Goal: Information Seeking & Learning: Learn about a topic

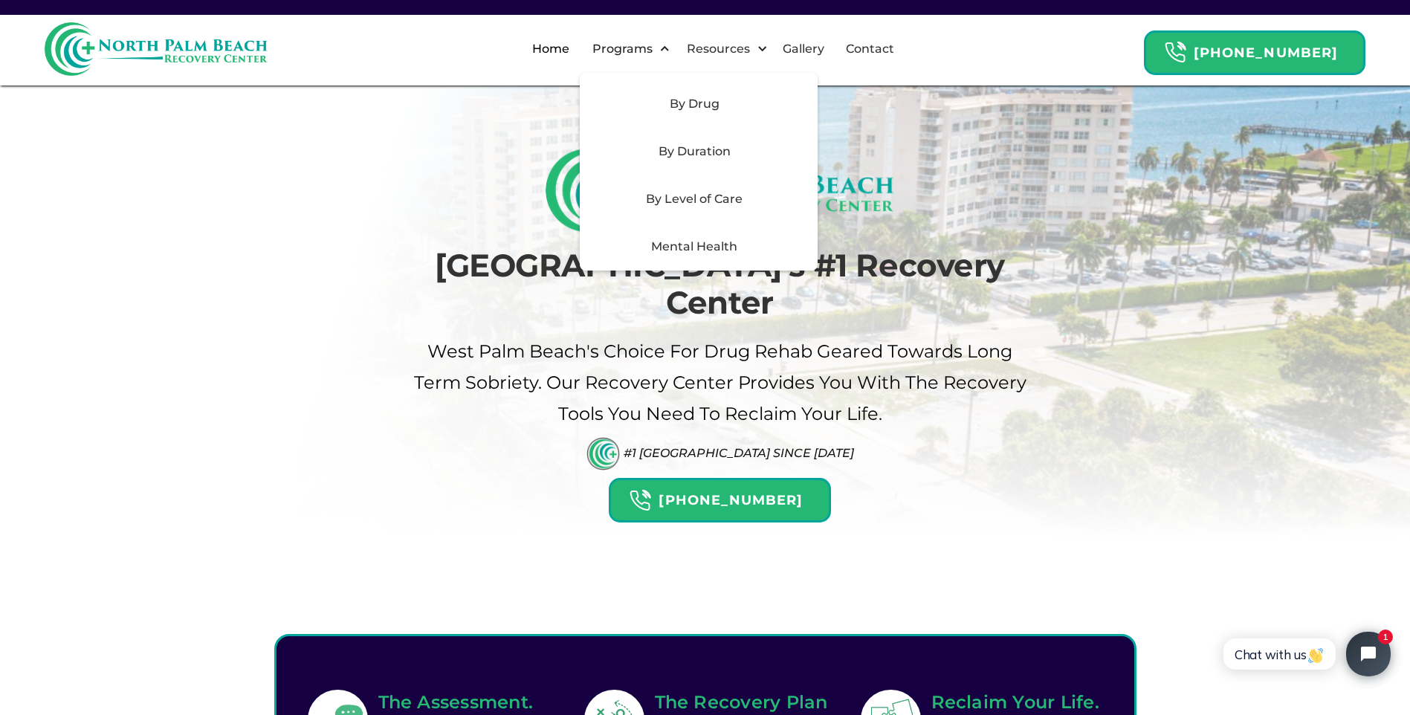
click at [733, 241] on div "Mental Health" at bounding box center [694, 247] width 211 height 18
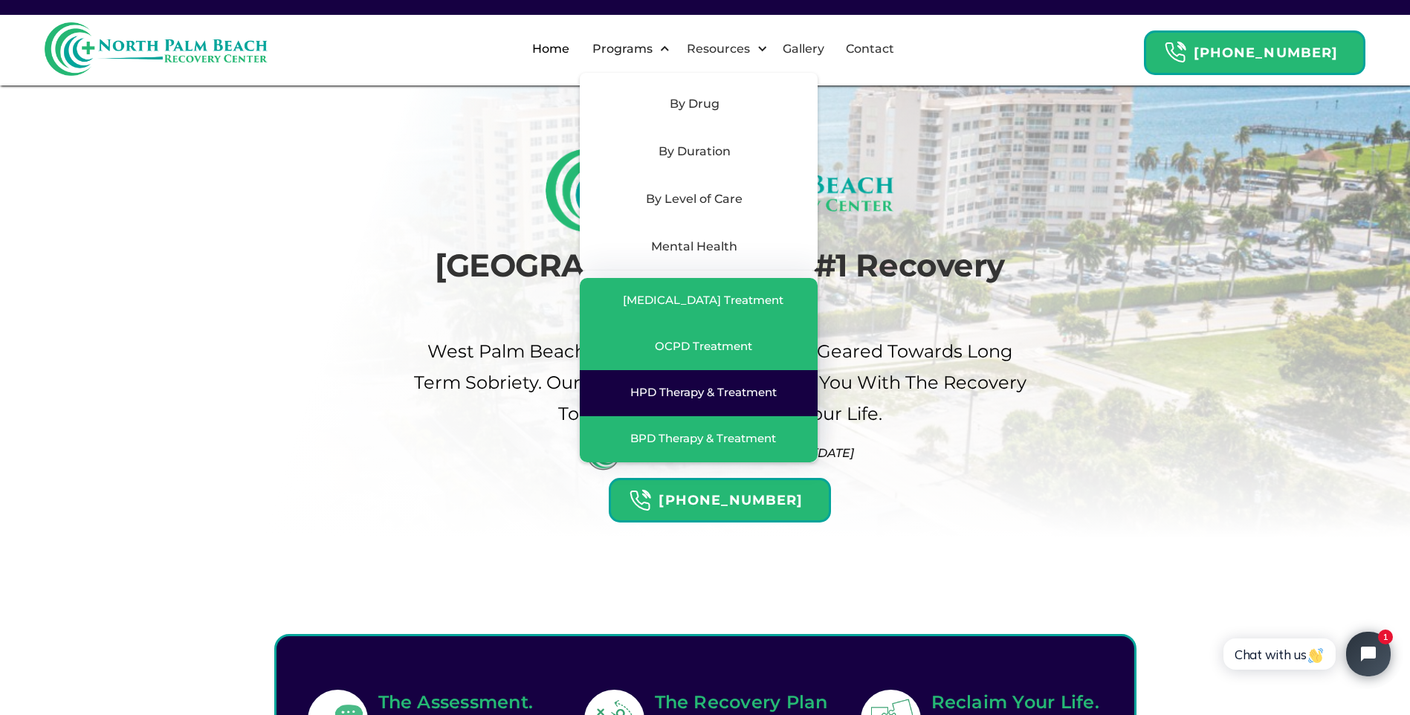
click at [697, 394] on div "HPD Therapy & Treatment" at bounding box center [704, 392] width 146 height 15
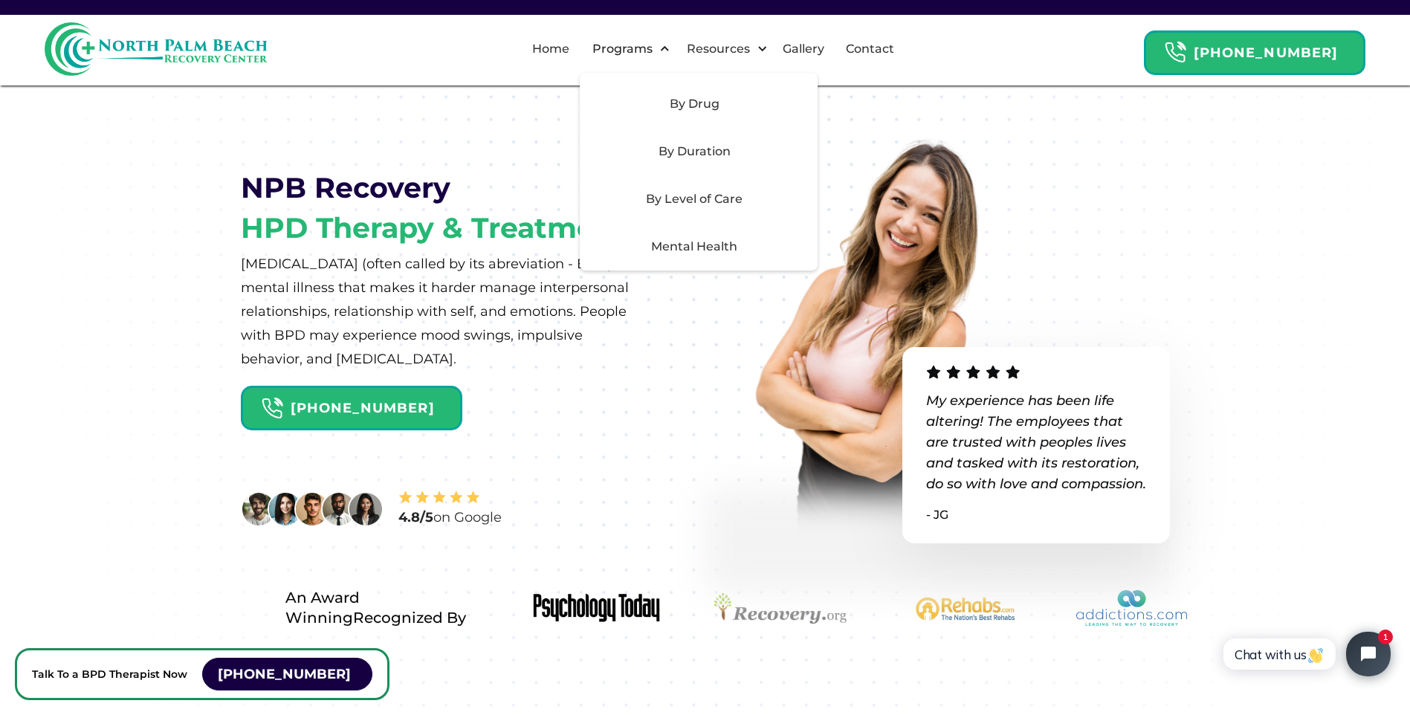
click at [722, 245] on div "Mental Health" at bounding box center [694, 247] width 211 height 18
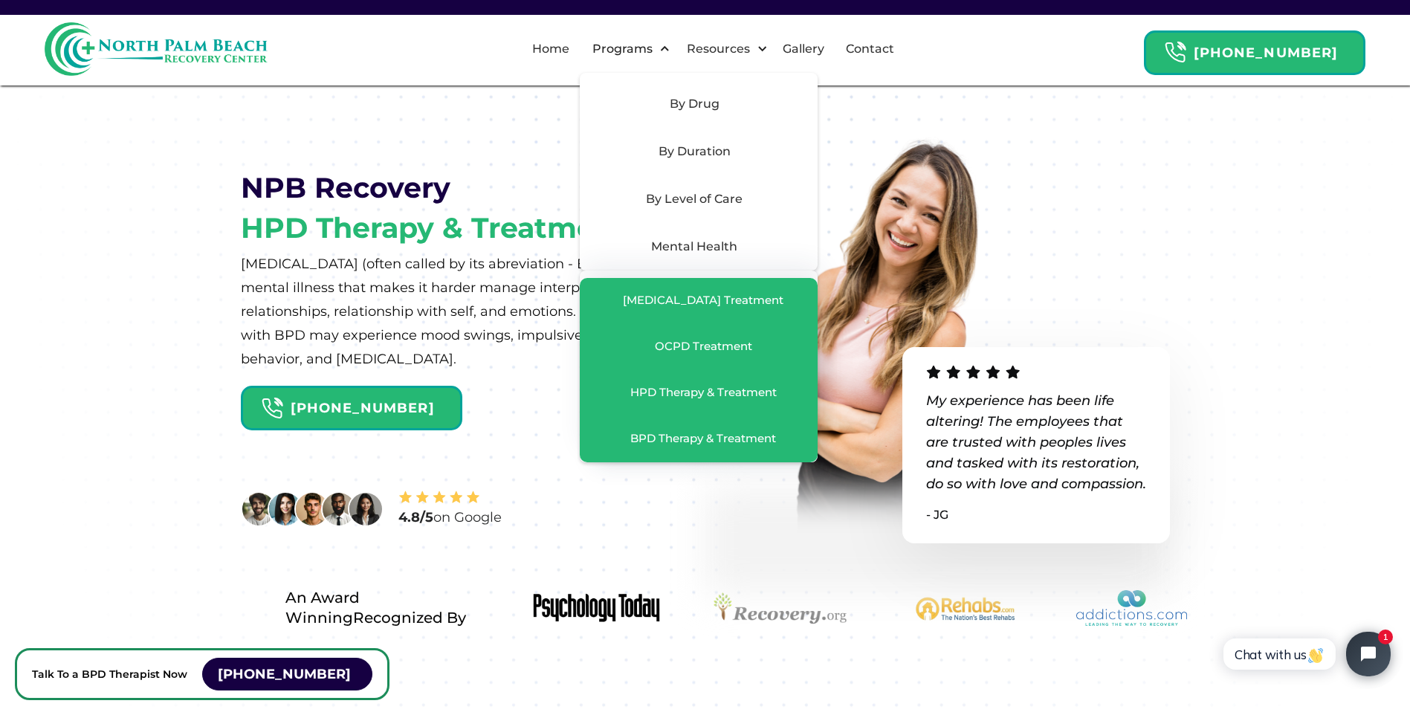
click at [716, 196] on div "By Level of Care" at bounding box center [694, 199] width 211 height 18
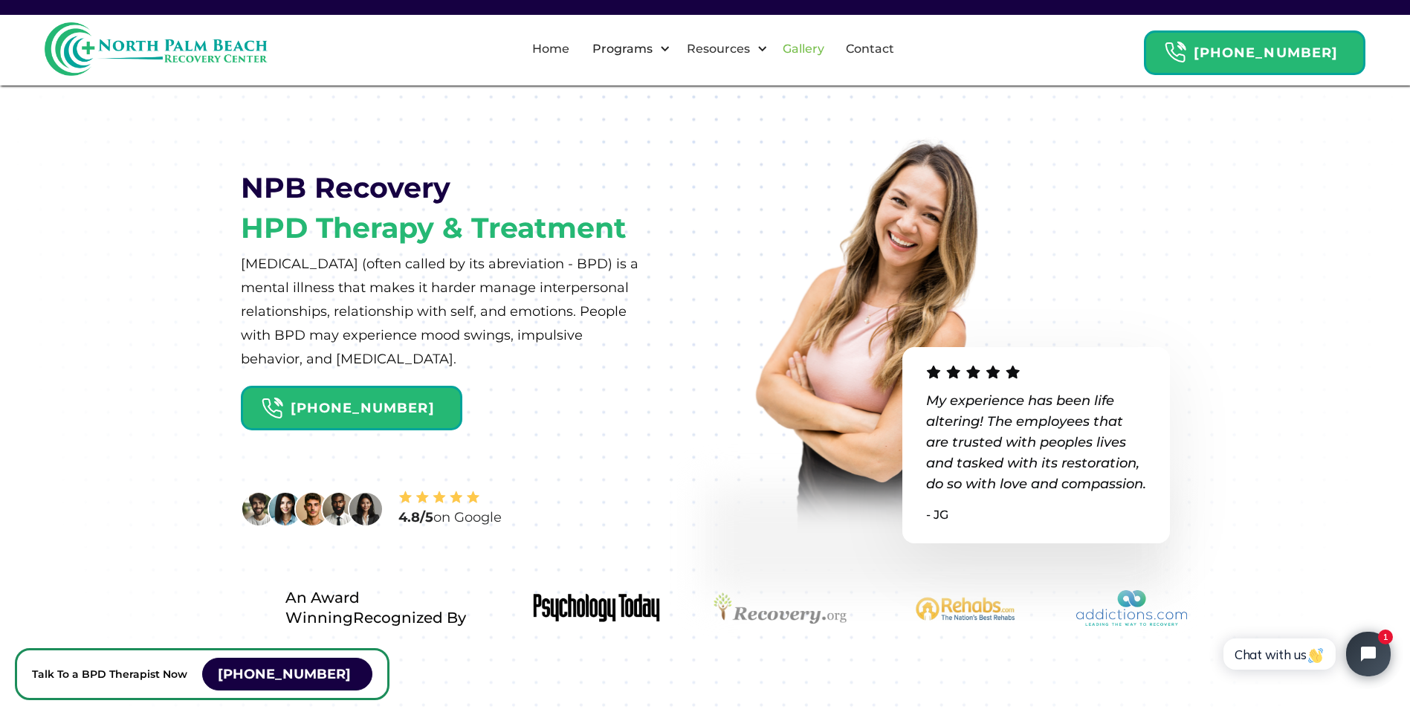
click at [824, 49] on link "Gallery" at bounding box center [803, 49] width 59 height 48
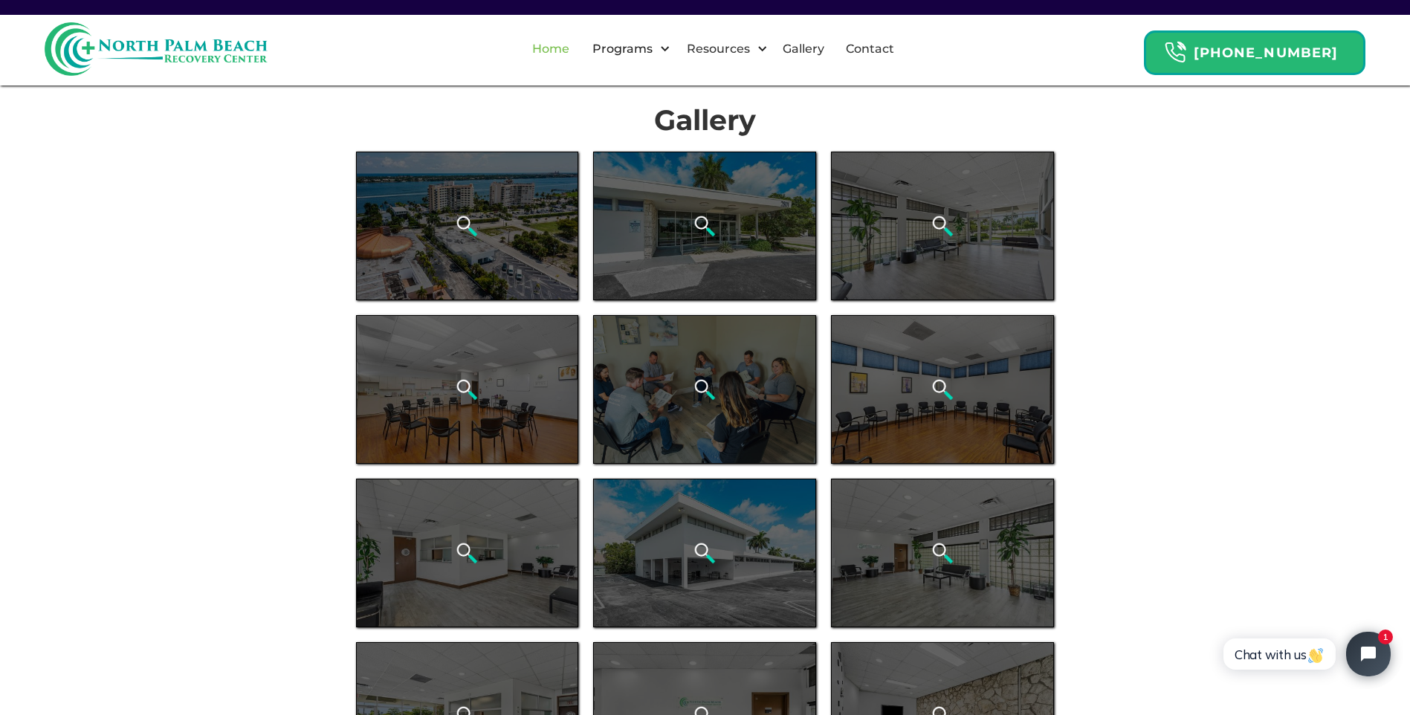
click at [574, 56] on link "Home" at bounding box center [550, 49] width 55 height 48
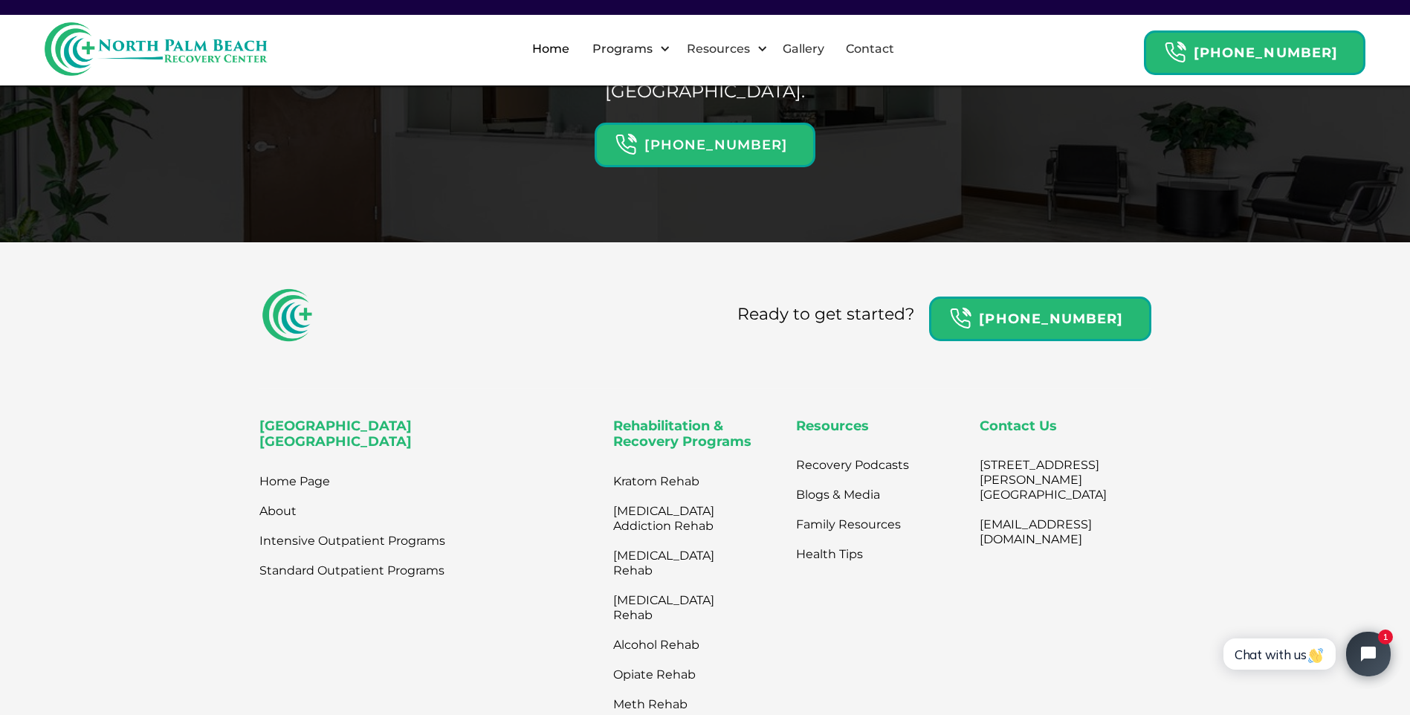
scroll to position [4833, 0]
